Goal: Task Accomplishment & Management: Manage account settings

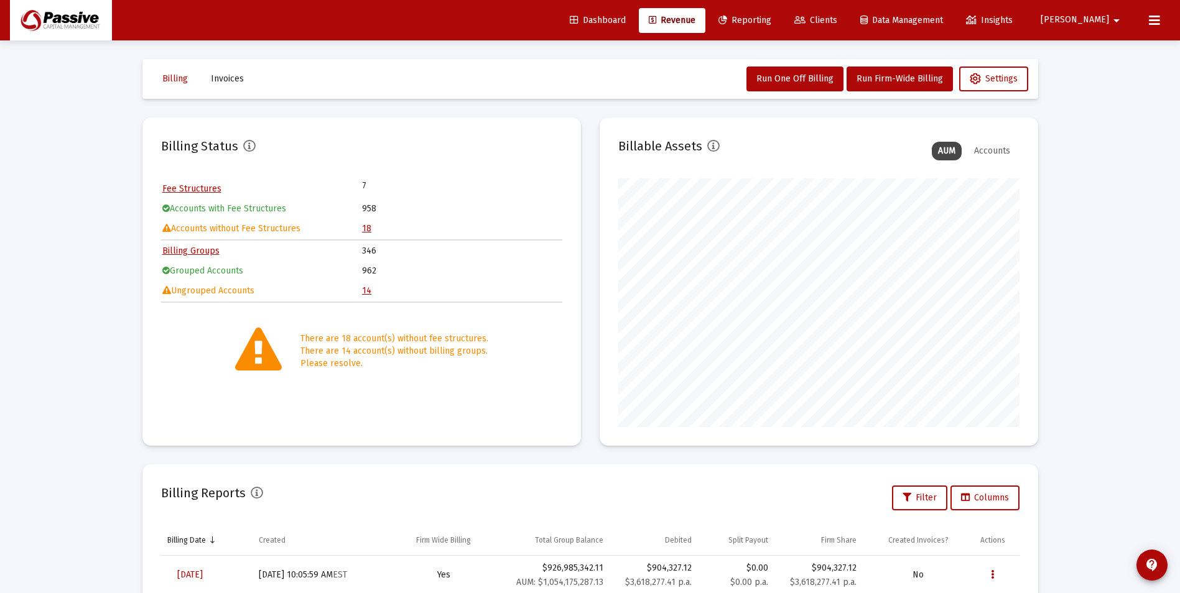
scroll to position [249, 401]
click at [1156, 24] on icon at bounding box center [1154, 20] width 11 height 15
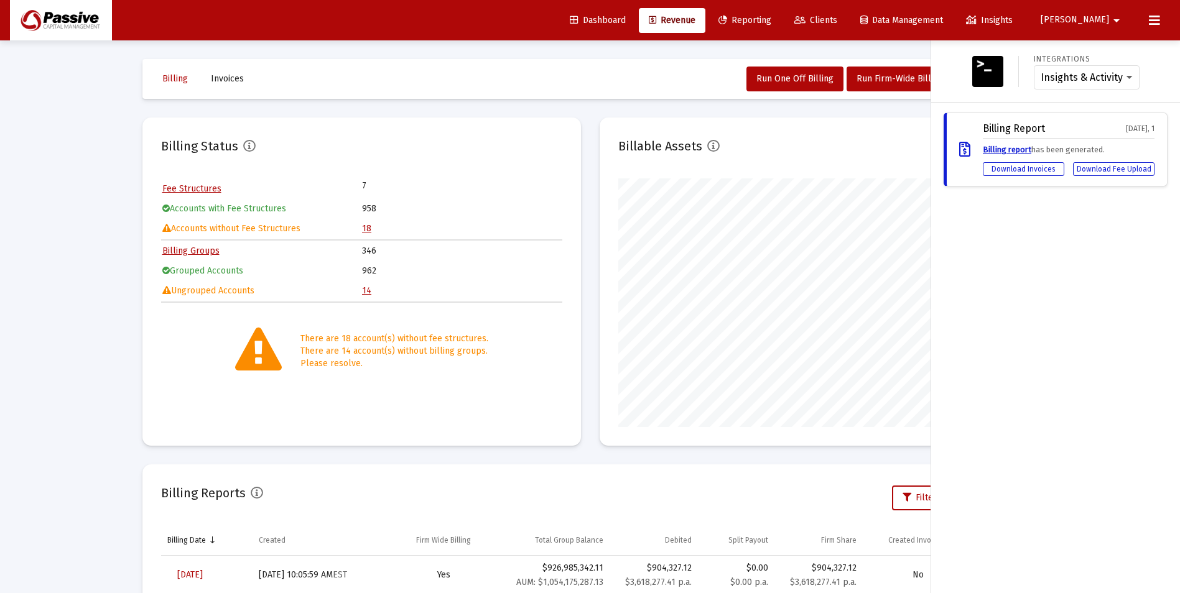
click at [1108, 22] on span "[PERSON_NAME]" at bounding box center [1074, 20] width 68 height 11
click at [1096, 53] on icon at bounding box center [1092, 52] width 11 height 11
click at [1154, 24] on icon at bounding box center [1154, 20] width 11 height 15
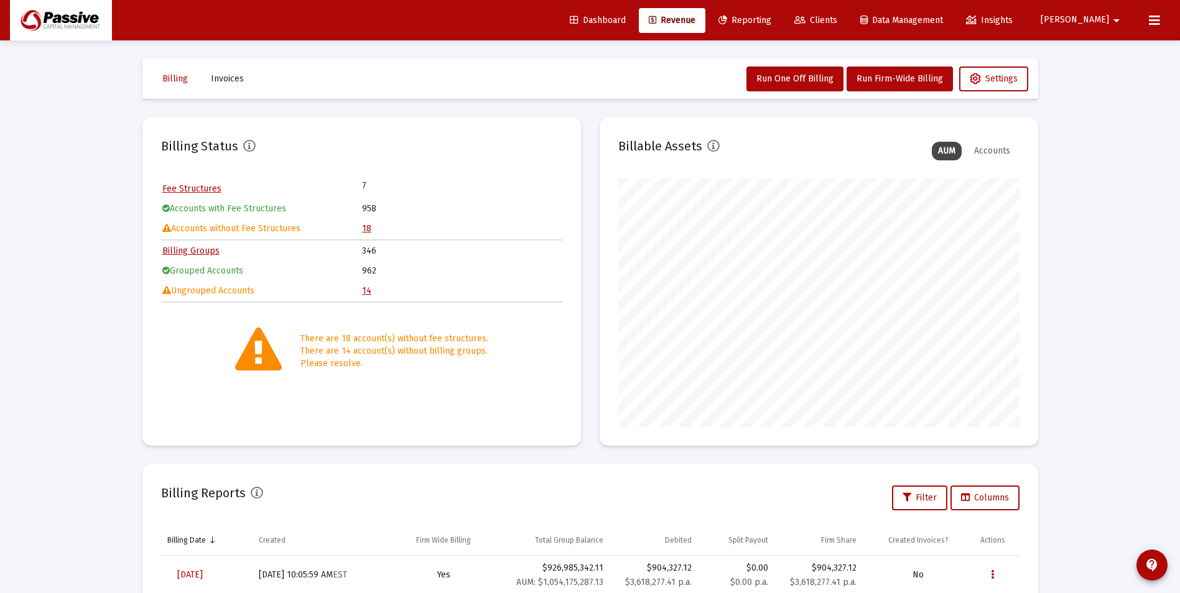
click at [368, 292] on link "14" at bounding box center [366, 290] width 9 height 11
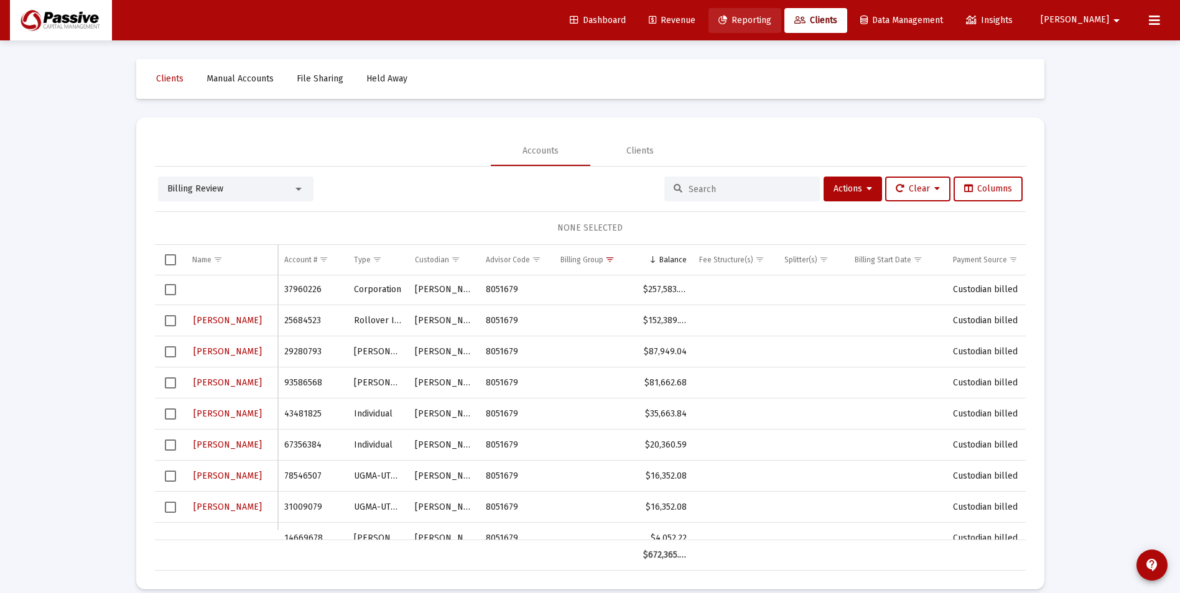
click at [781, 28] on link "Reporting" at bounding box center [744, 20] width 73 height 25
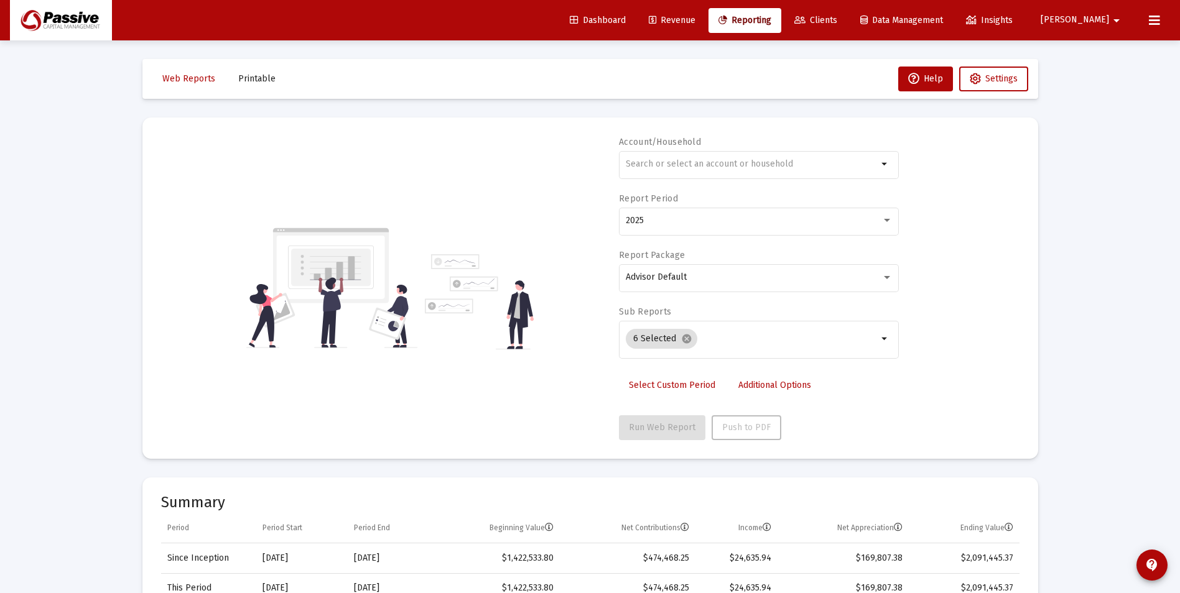
click at [847, 24] on link "Clients" at bounding box center [815, 20] width 63 height 25
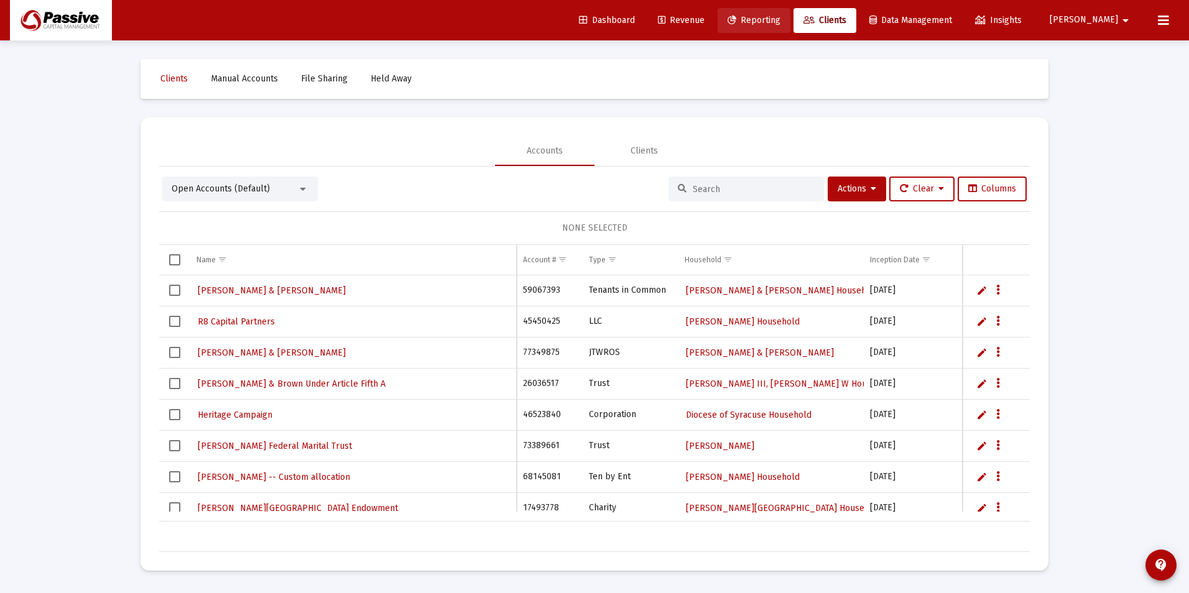
click at [736, 22] on icon at bounding box center [732, 20] width 9 height 9
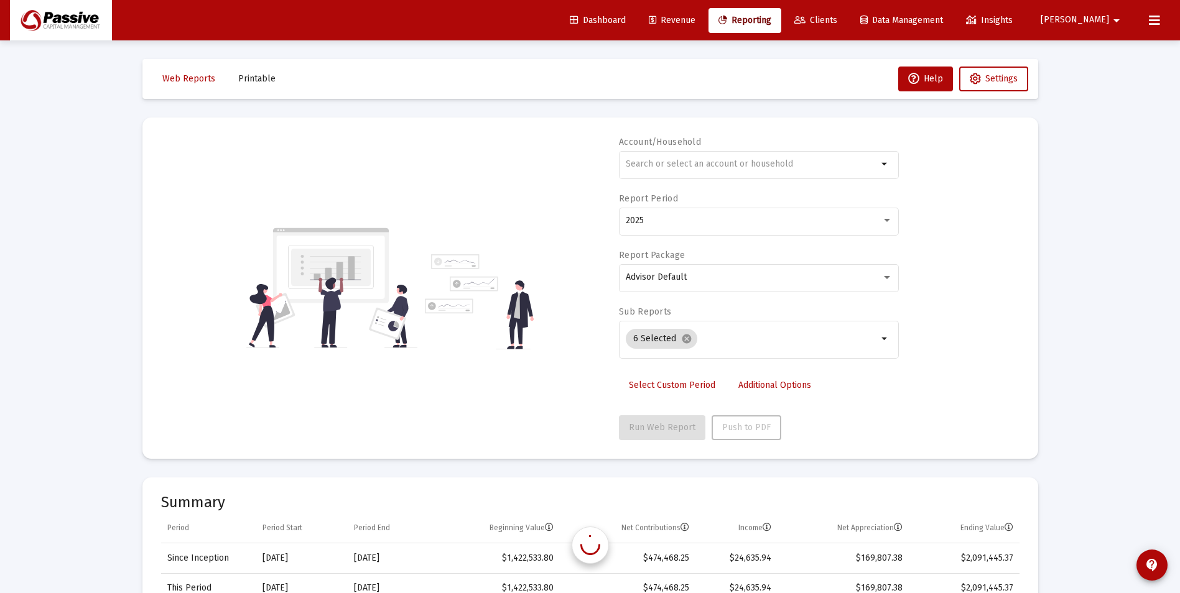
click at [695, 22] on span "Revenue" at bounding box center [672, 20] width 47 height 11
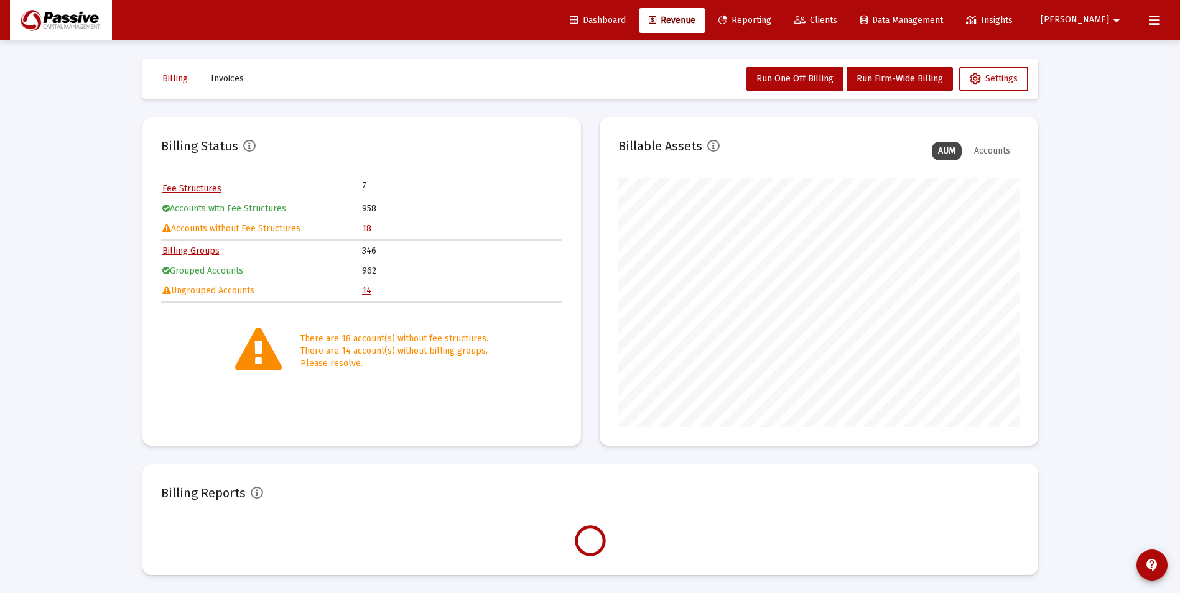
scroll to position [249, 401]
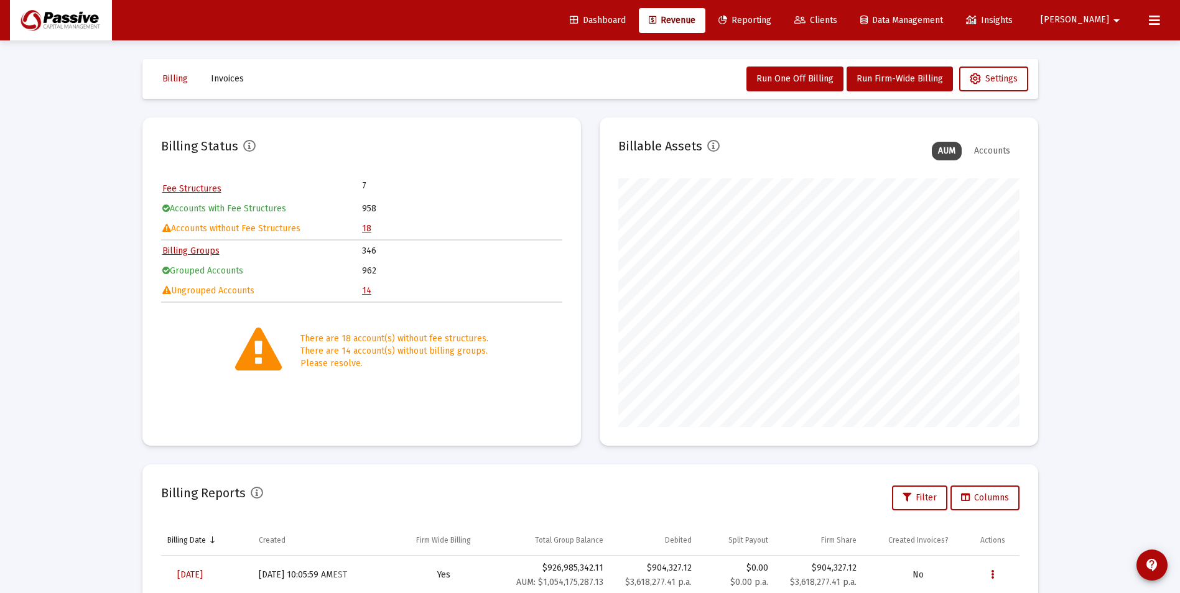
click at [364, 230] on link "18" at bounding box center [366, 228] width 9 height 11
